Goal: Task Accomplishment & Management: Use online tool/utility

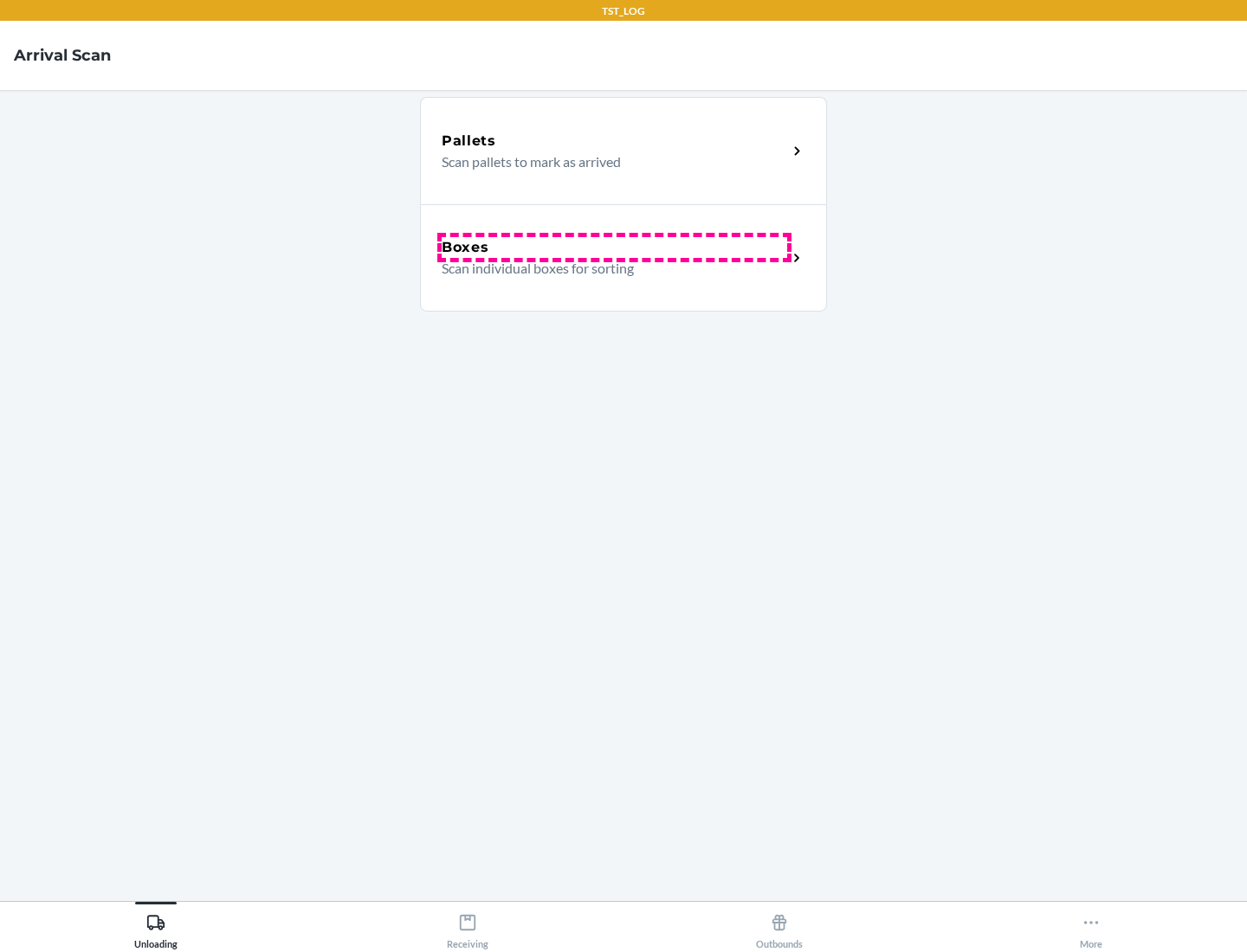
click at [614, 247] on div "Boxes" at bounding box center [614, 247] width 346 height 21
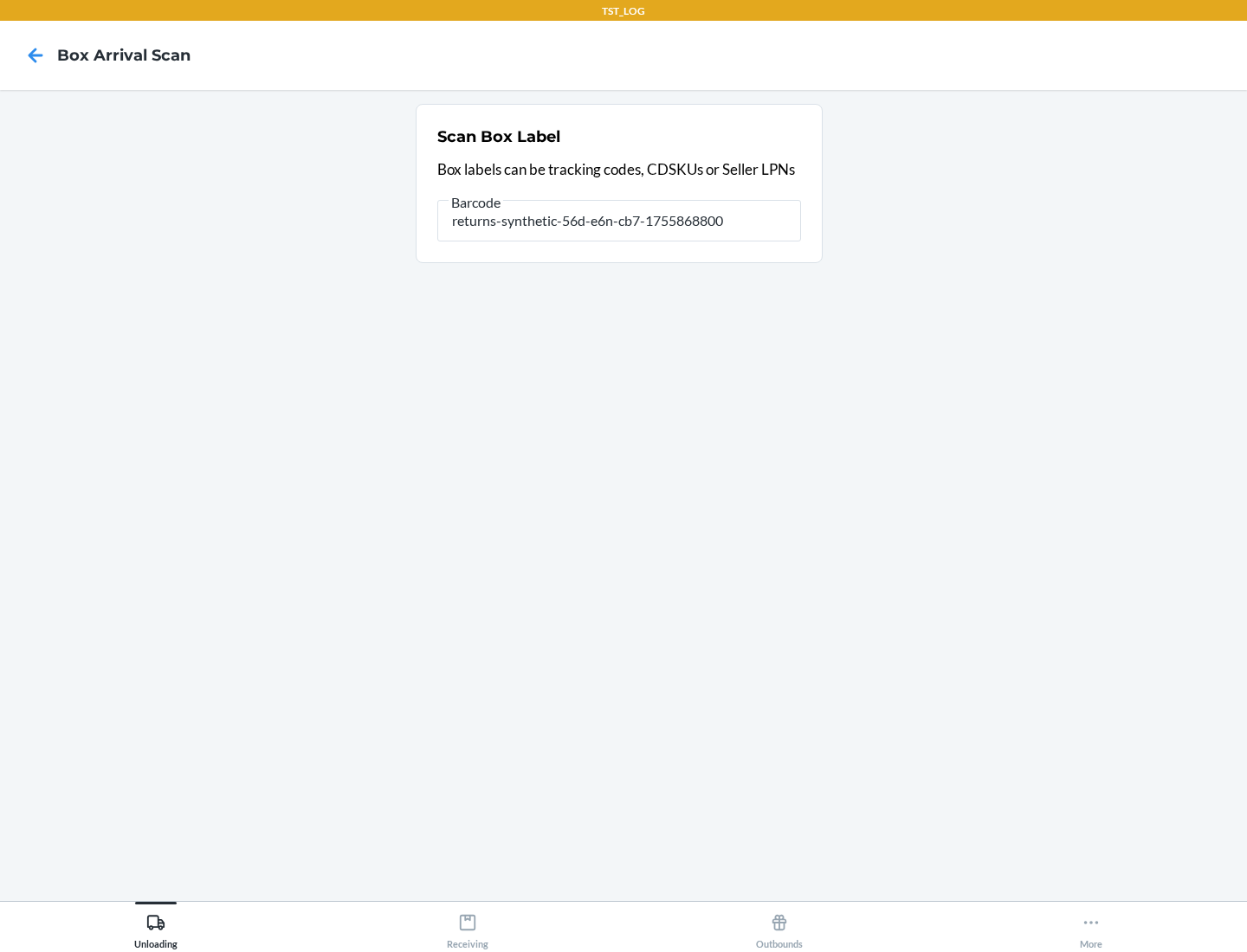
type input "returns-synthetic-56d-e6n-cb7-1755868800"
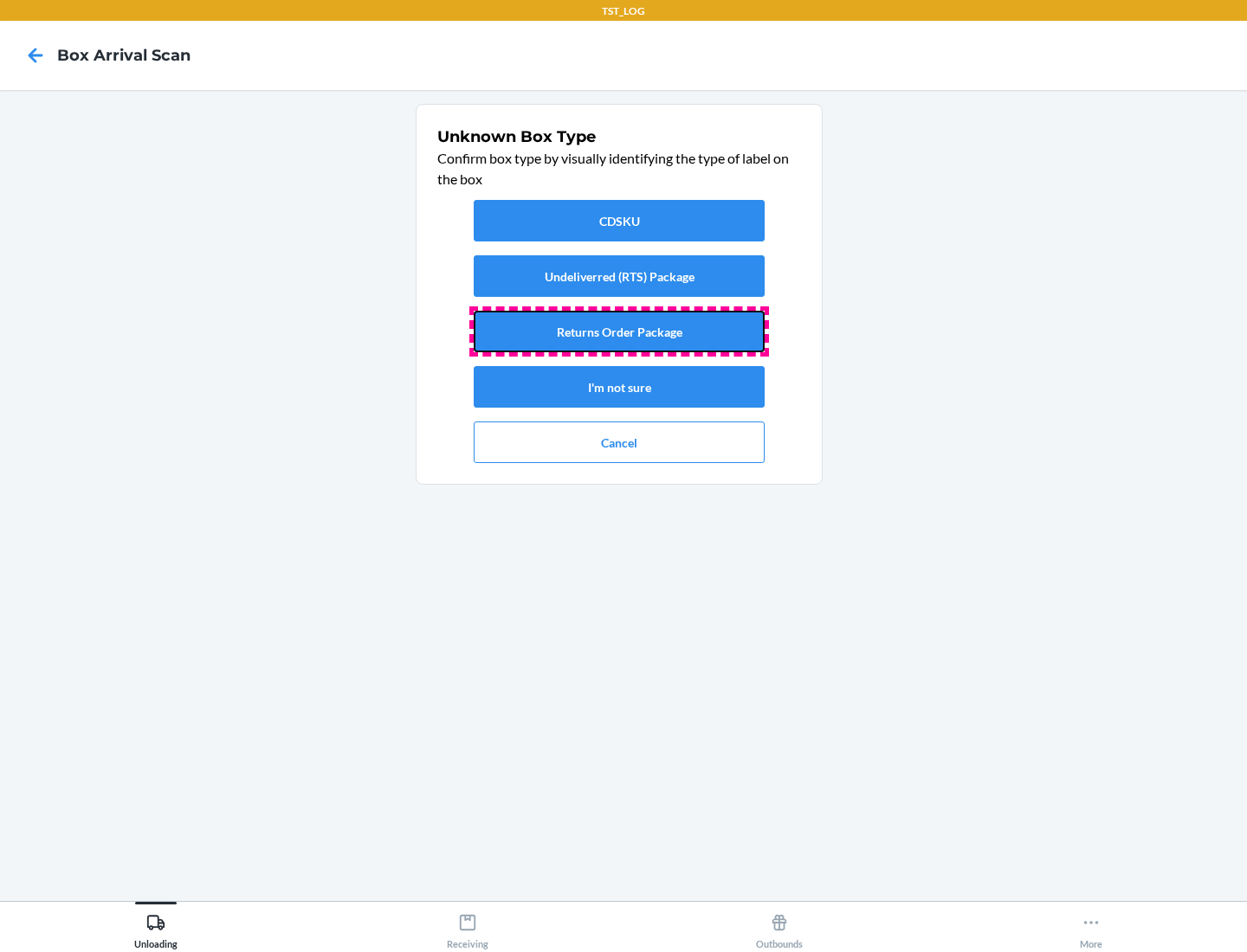
click at [619, 331] on button "Returns Order Package" at bounding box center [619, 331] width 291 height 41
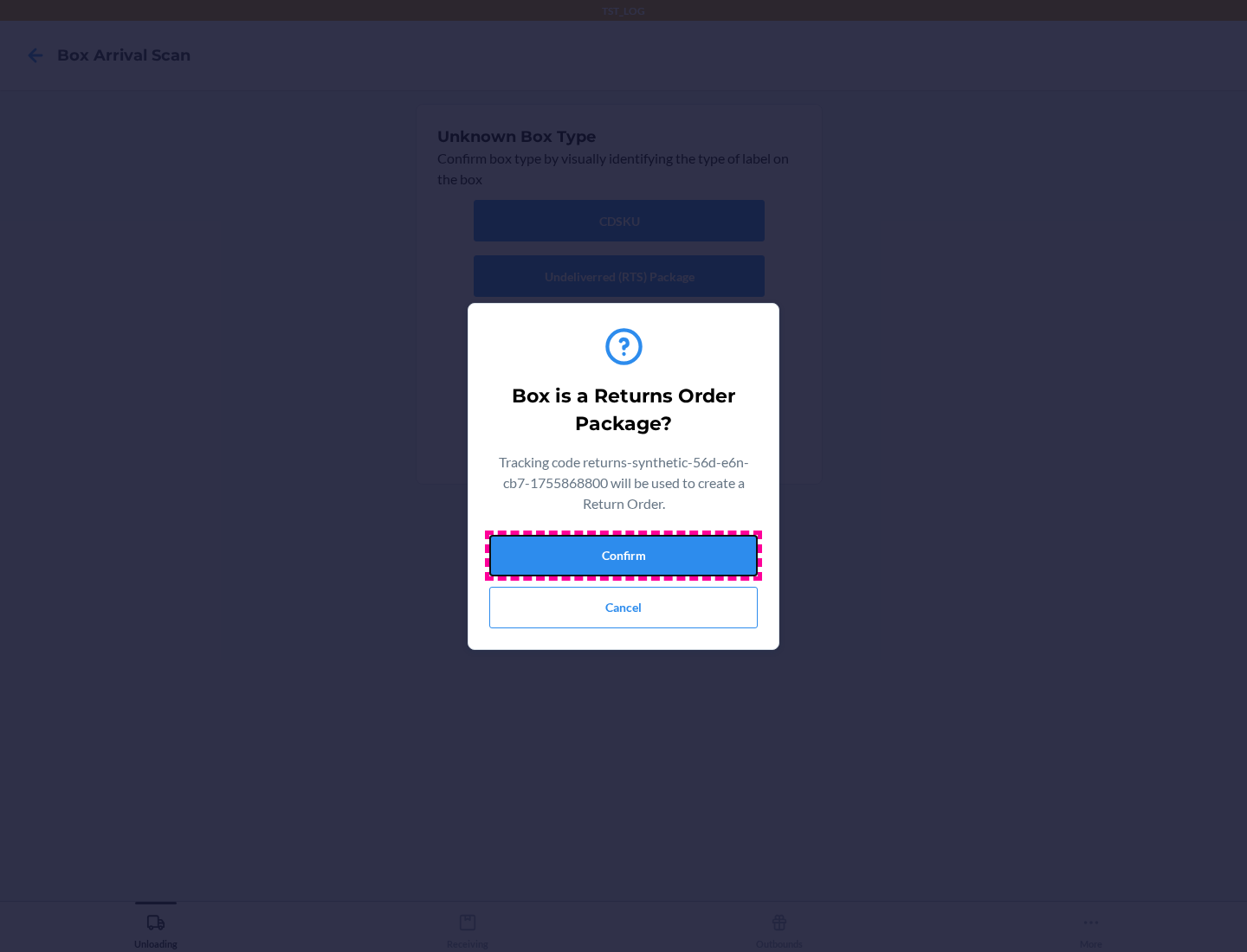
click at [624, 555] on button "Confirm" at bounding box center [623, 556] width 268 height 41
